Goal: Information Seeking & Learning: Find specific fact

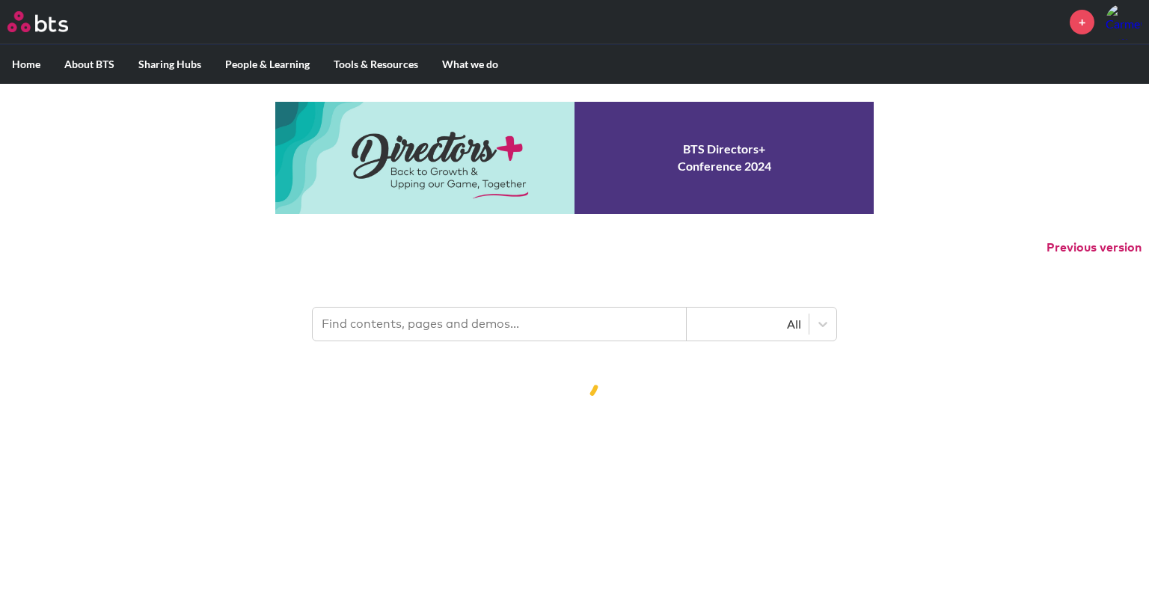
click at [415, 240] on p "Previous version" at bounding box center [574, 247] width 1149 height 31
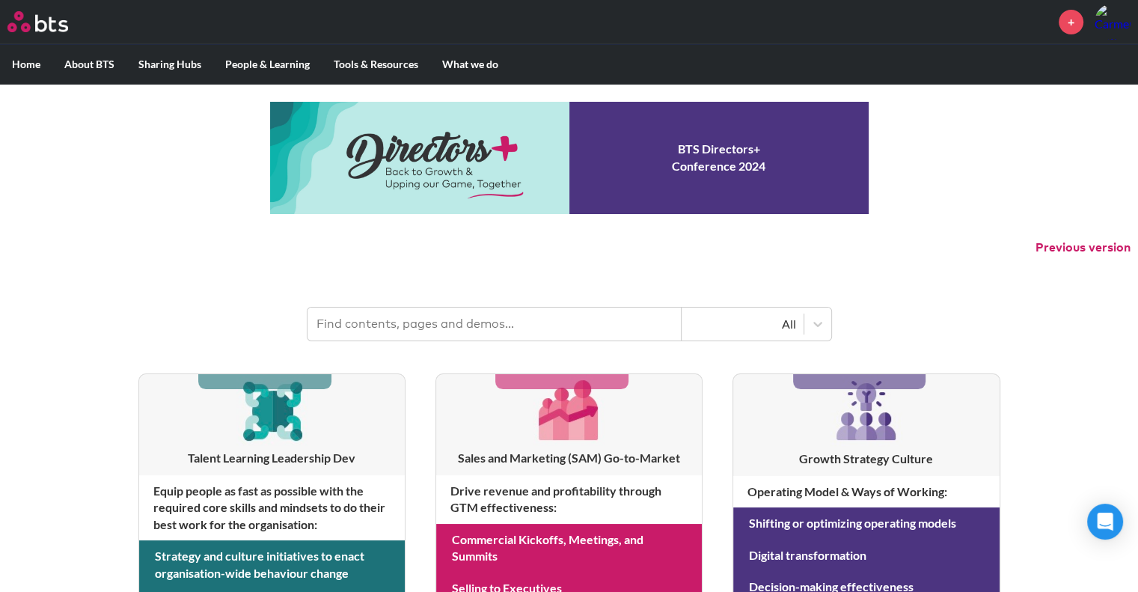
click at [432, 319] on input "text" at bounding box center [494, 323] width 374 height 33
type input "g"
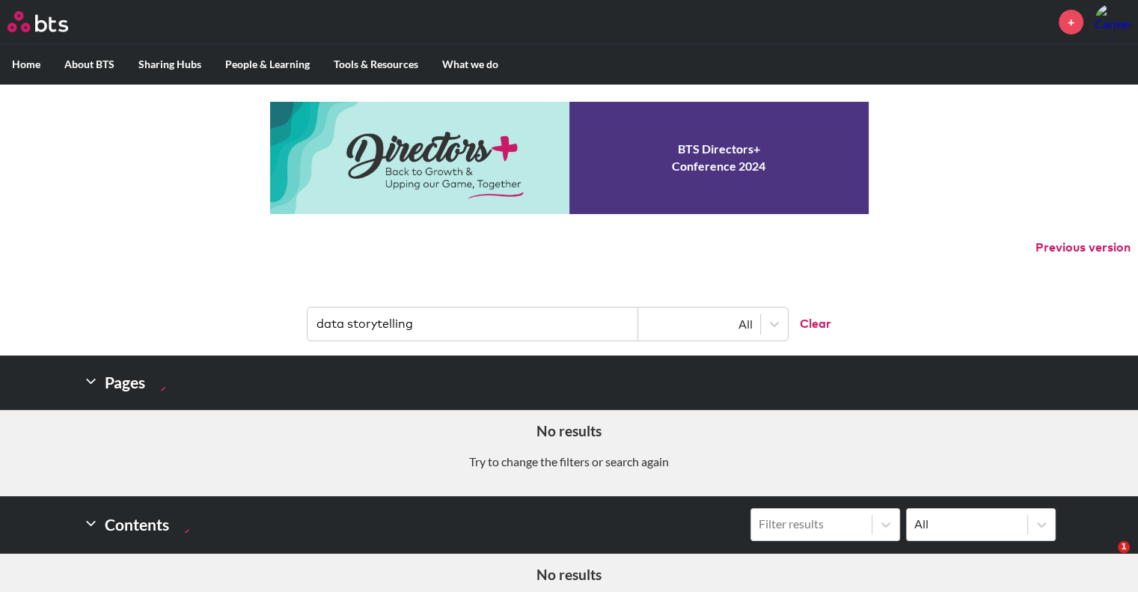
click at [334, 325] on input "data storytelling" at bounding box center [472, 323] width 331 height 33
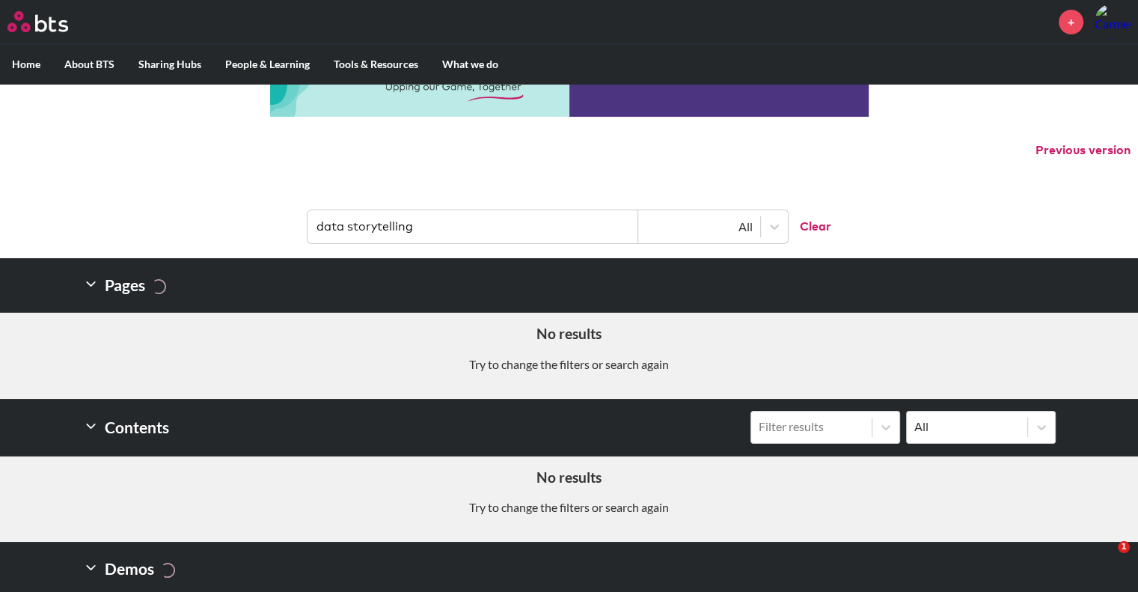
scroll to position [186, 0]
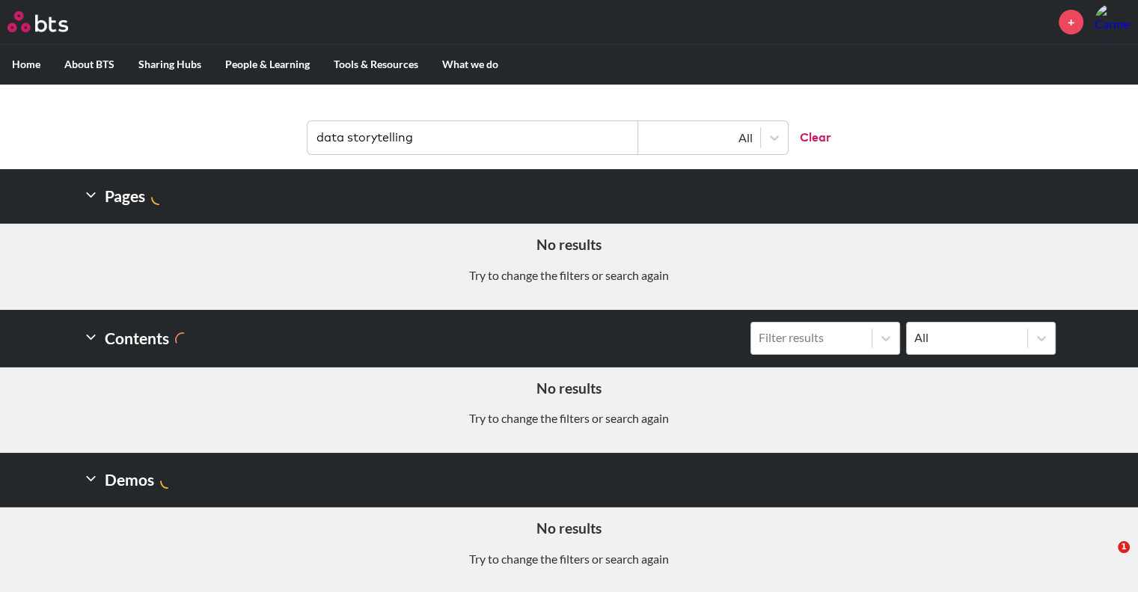
click at [338, 135] on input "data storytelling" at bounding box center [472, 137] width 331 height 33
click at [361, 135] on input "data storytelling" at bounding box center [472, 137] width 331 height 33
type input "data"
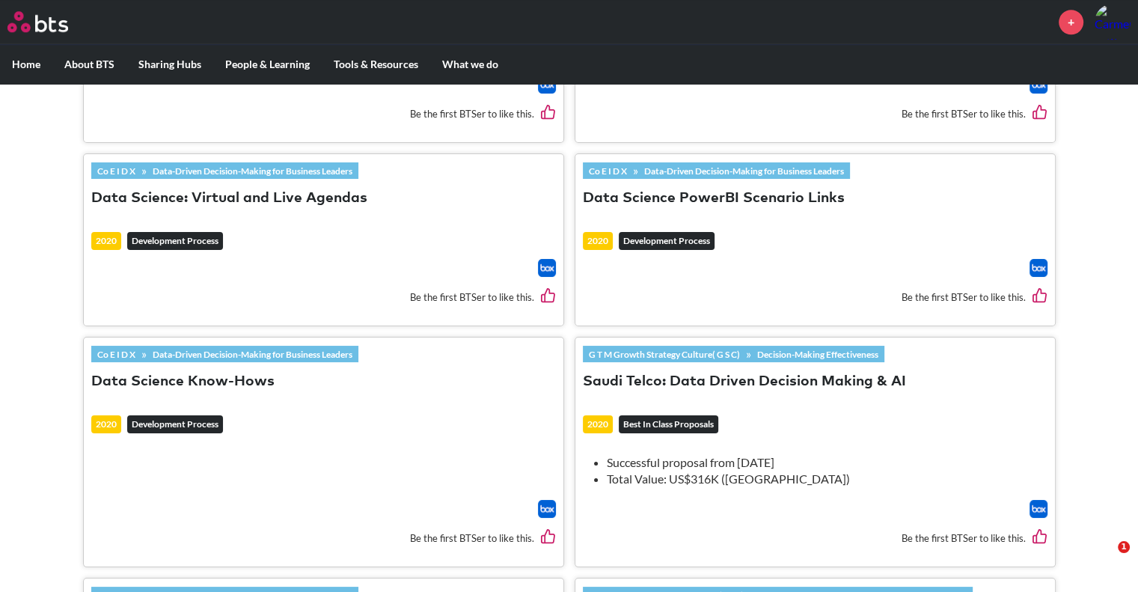
scroll to position [1533, 0]
